Goal: Task Accomplishment & Management: Manage account settings

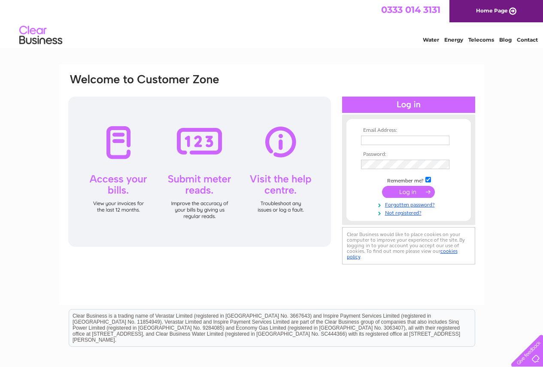
type input "[EMAIL_ADDRESS][DOMAIN_NAME]"
click at [406, 188] on input "submit" at bounding box center [408, 192] width 53 height 12
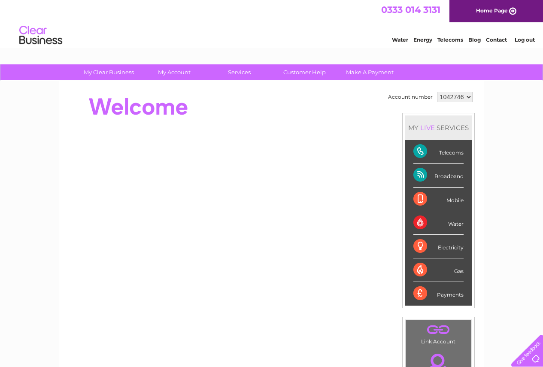
click at [448, 149] on div "Telecoms" at bounding box center [438, 152] width 50 height 24
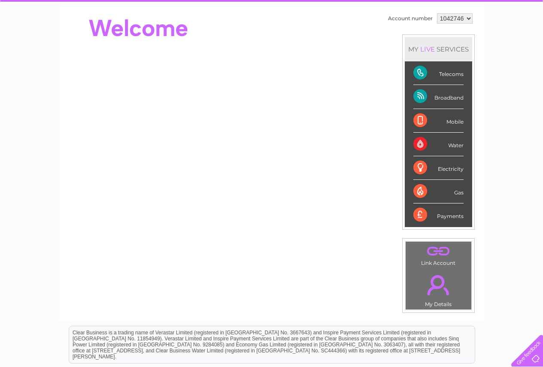
scroll to position [86, 0]
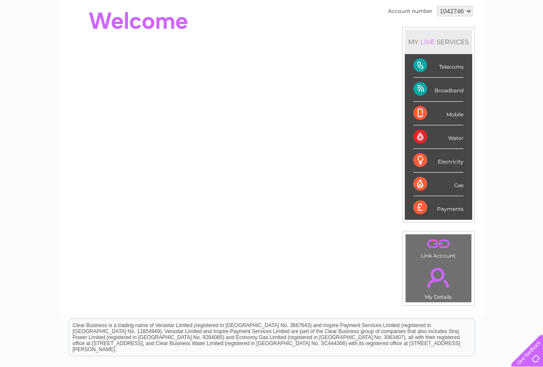
click at [438, 67] on div "Telecoms" at bounding box center [438, 66] width 50 height 24
click at [445, 65] on div "Telecoms" at bounding box center [438, 66] width 50 height 24
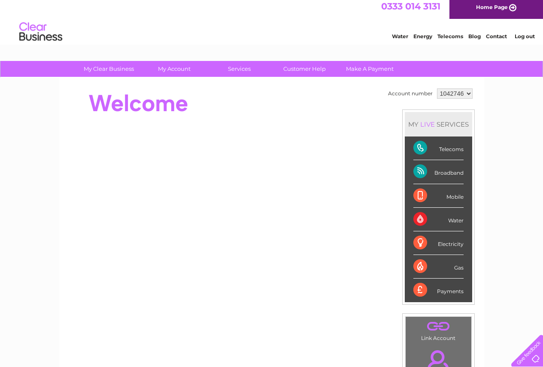
scroll to position [0, 0]
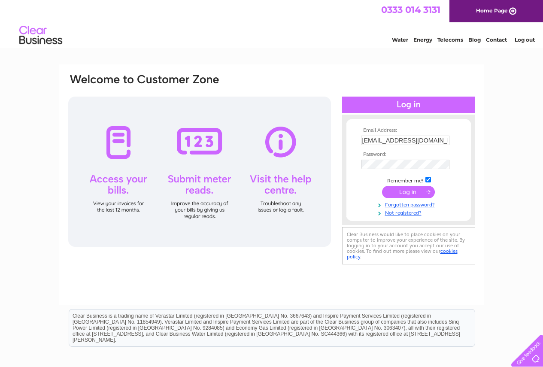
click at [118, 188] on div at bounding box center [199, 172] width 263 height 150
click at [121, 203] on div at bounding box center [199, 172] width 263 height 150
